Goal: Task Accomplishment & Management: Manage account settings

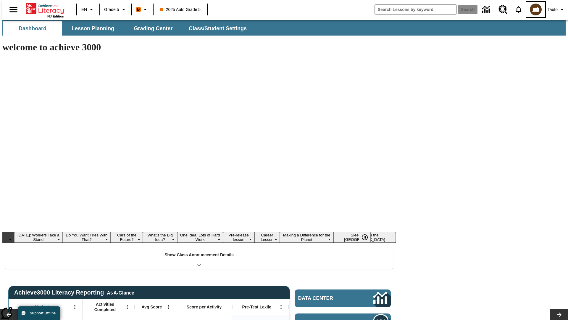
click at [532, 9] on img "Select a new avatar" at bounding box center [536, 10] width 12 height 12
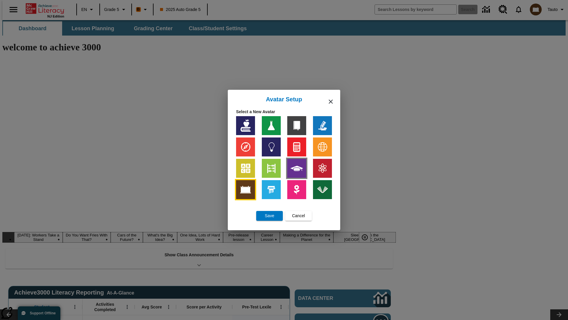
click at [297, 168] on img at bounding box center [296, 168] width 19 height 19
click at [270, 215] on span "Save" at bounding box center [269, 215] width 9 height 6
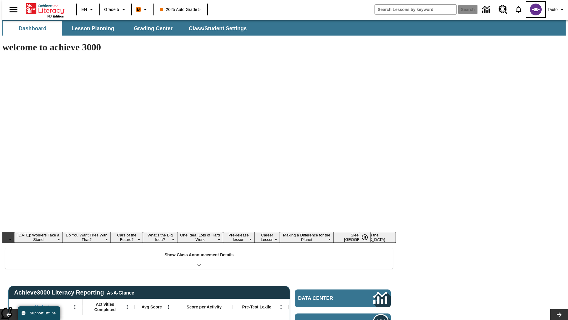
click at [532, 9] on img "Select a new avatar" at bounding box center [536, 10] width 12 height 12
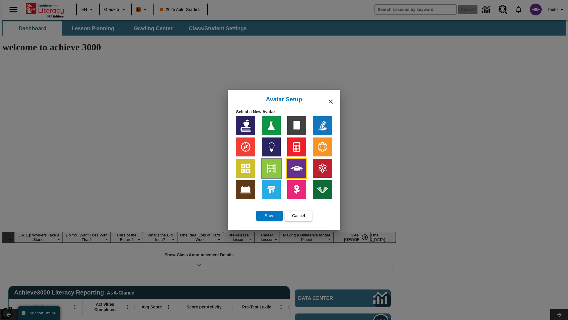
click at [271, 168] on img at bounding box center [271, 168] width 19 height 19
click at [299, 215] on span "Cancel" at bounding box center [298, 215] width 13 height 6
